Goal: Transaction & Acquisition: Obtain resource

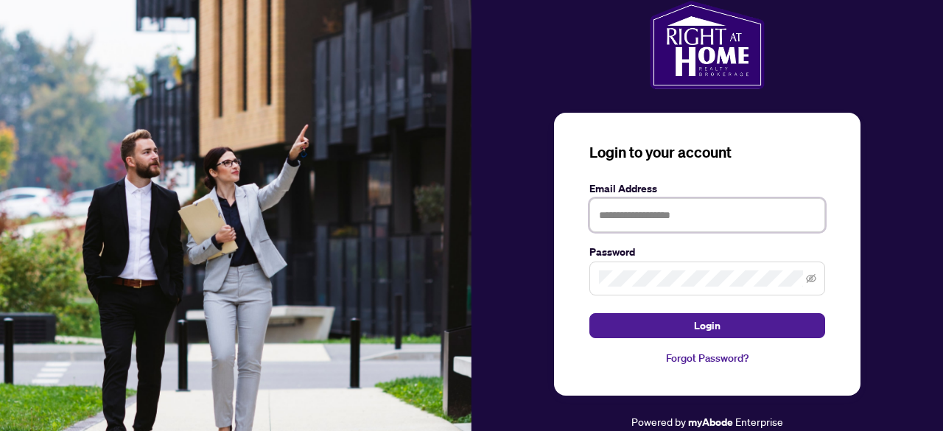
click at [668, 203] on input "text" at bounding box center [707, 215] width 236 height 34
click at [672, 213] on input "**********" at bounding box center [707, 215] width 236 height 34
type input "**********"
click at [589, 313] on button "Login" at bounding box center [707, 325] width 236 height 25
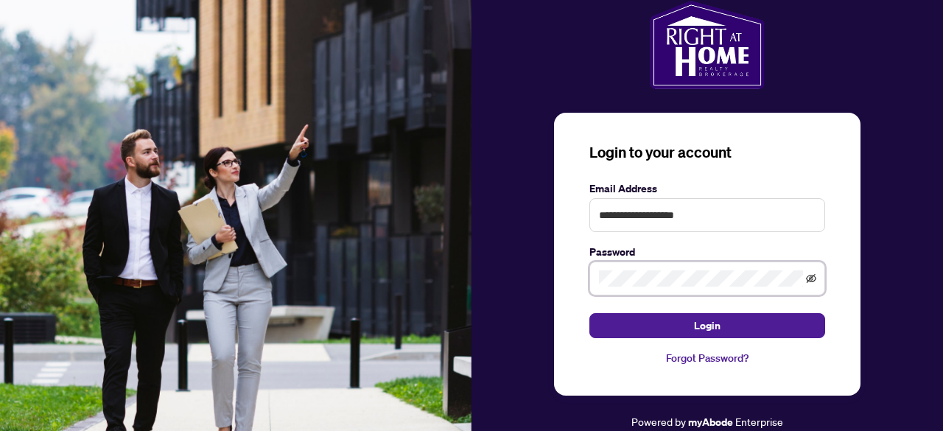
click at [810, 279] on icon "eye-invisible" at bounding box center [811, 278] width 10 height 9
click at [589, 313] on button "Login" at bounding box center [707, 325] width 236 height 25
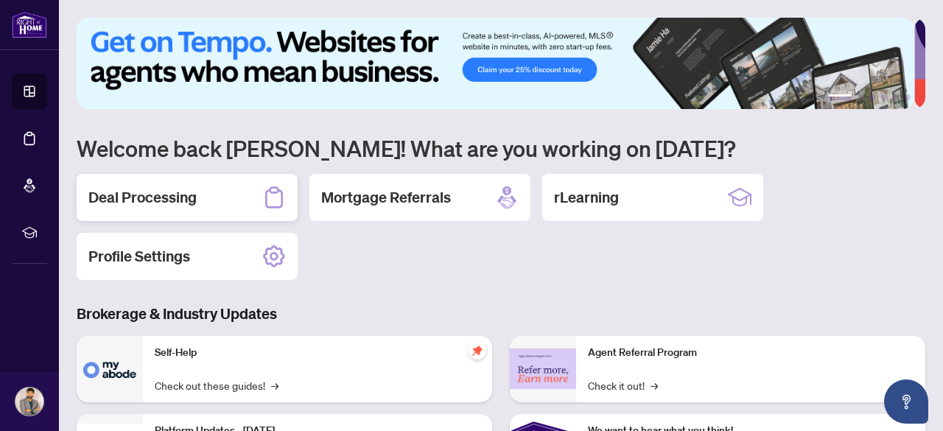
click at [140, 201] on h2 "Deal Processing" at bounding box center [142, 197] width 108 height 21
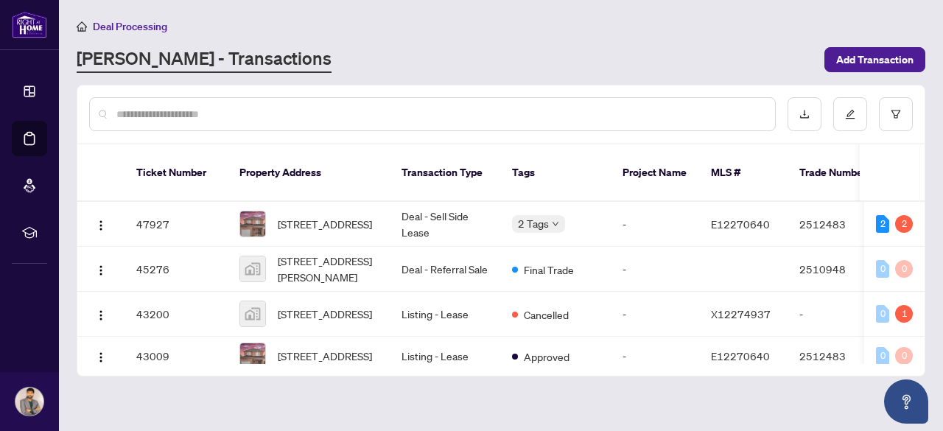
click at [277, 110] on input "text" at bounding box center [439, 114] width 647 height 16
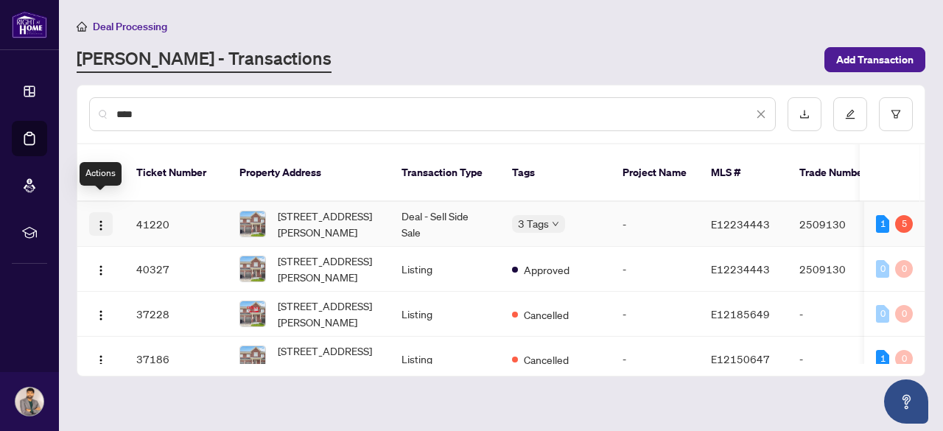
type input "****"
click at [99, 220] on img "button" at bounding box center [101, 226] width 12 height 12
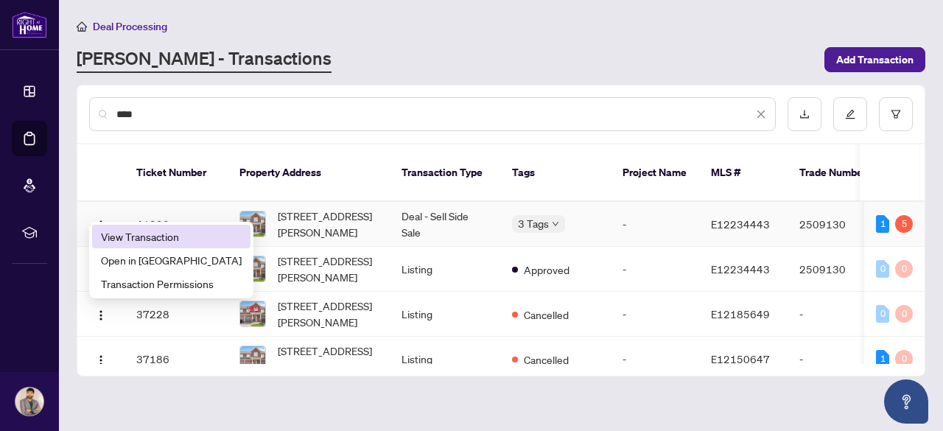
click at [167, 228] on li "View Transaction" at bounding box center [171, 237] width 158 height 24
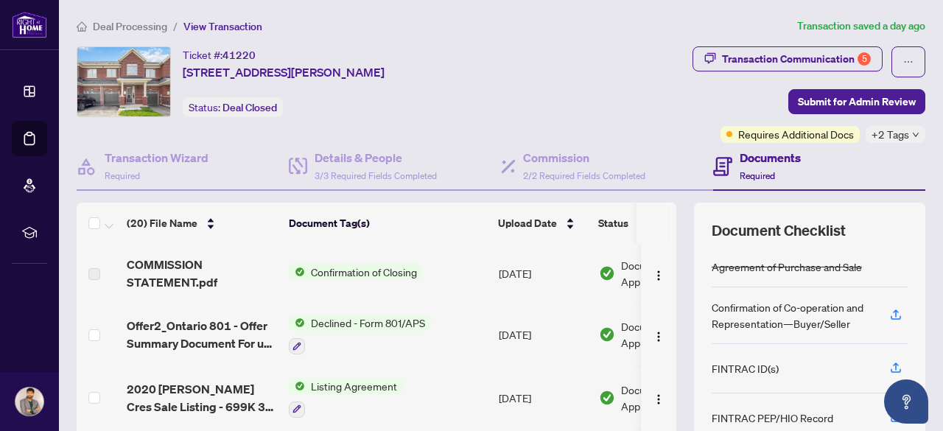
click at [602, 89] on div "Transaction Communication 5 Submit for Admin Review Requires Additional Docs +2…" at bounding box center [734, 94] width 384 height 97
click at [825, 55] on div "Transaction Communication 5" at bounding box center [796, 59] width 149 height 24
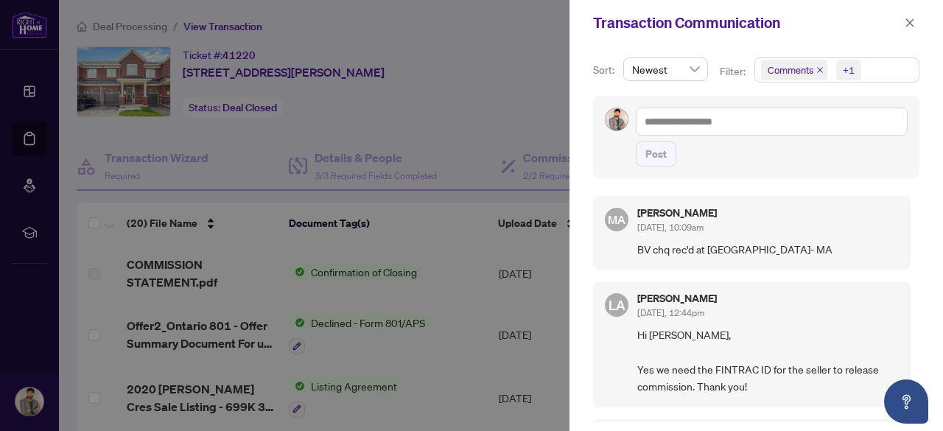
click at [716, 249] on span "BV chq rec'd at DUR branch- MA" at bounding box center [768, 249] width 262 height 17
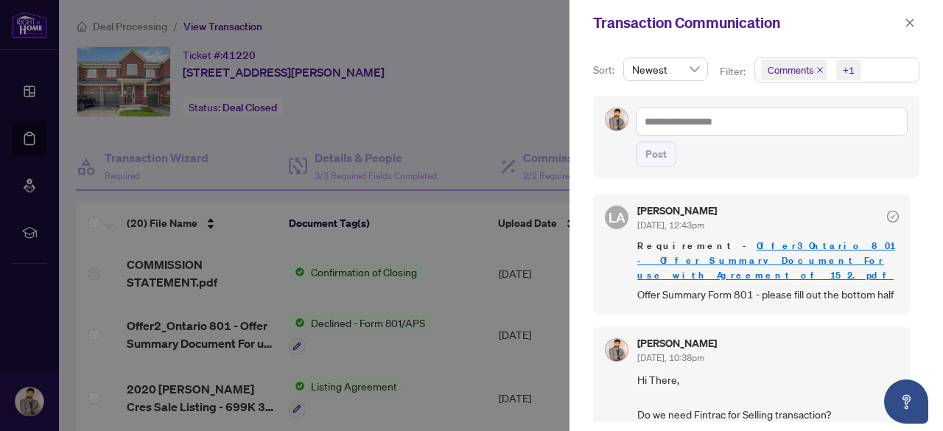
scroll to position [230, 0]
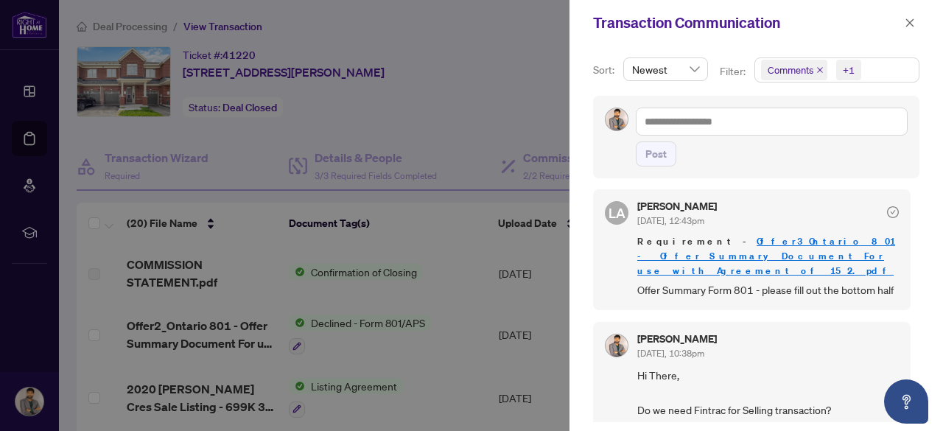
click at [766, 238] on link "Offer3_Ontario 801 - Offer Summary Document For use with Agreement of 15 2.pdf" at bounding box center [766, 256] width 258 height 42
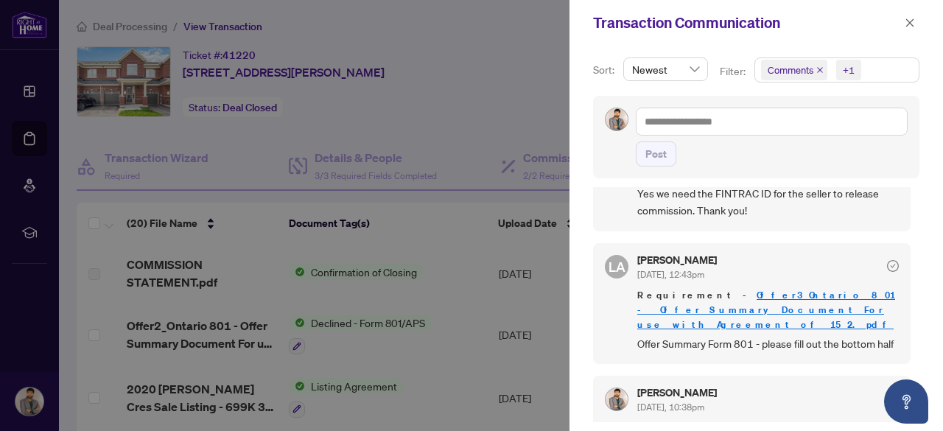
scroll to position [175, 0]
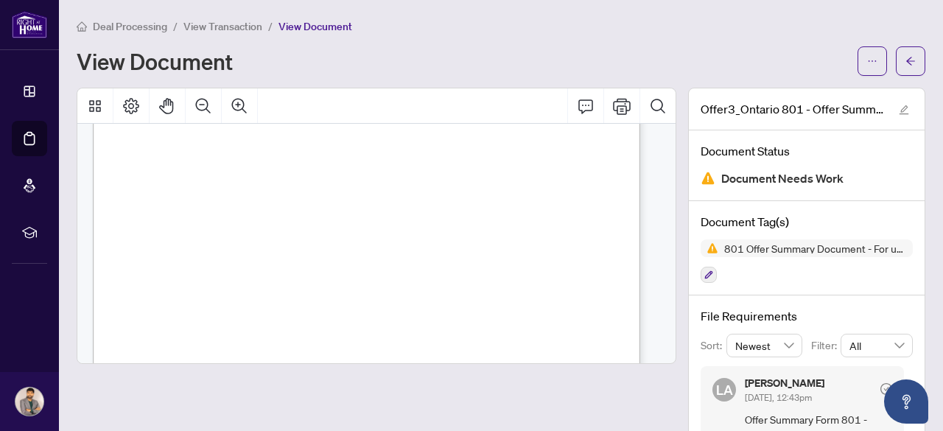
scroll to position [141, 0]
click at [858, 66] on button "button" at bounding box center [872, 60] width 29 height 29
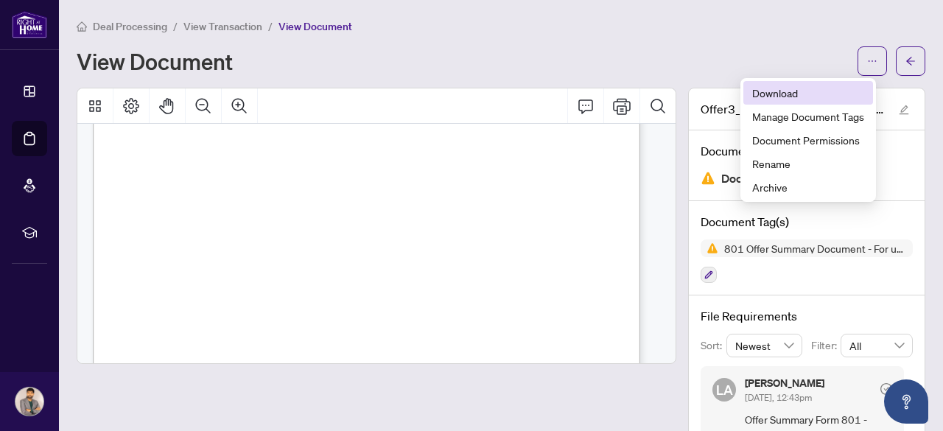
click at [786, 98] on span "Download" at bounding box center [808, 93] width 112 height 16
